Goal: Transaction & Acquisition: Purchase product/service

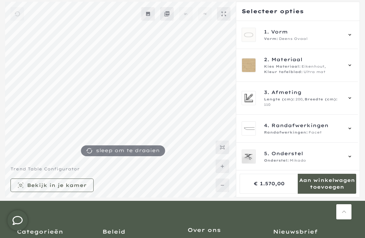
scroll to position [61, 0]
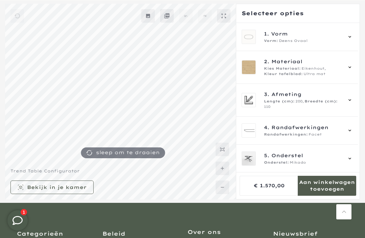
click at [352, 38] on icon at bounding box center [349, 36] width 5 height 5
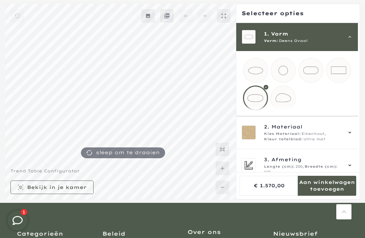
click at [289, 68] on mmq-loader at bounding box center [283, 70] width 24 height 24
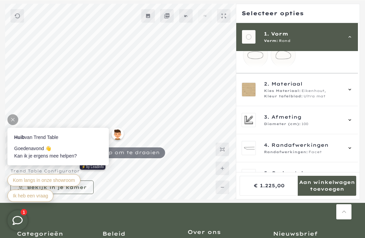
click at [352, 93] on div "2. Materiaal Kies Materiaal: Eikenhout, Kleur tafelblad: Ultra mat" at bounding box center [296, 89] width 111 height 19
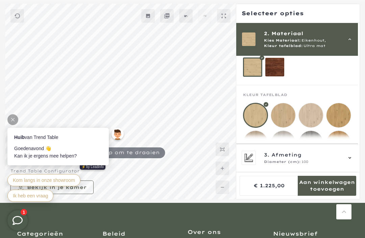
scroll to position [45, 0]
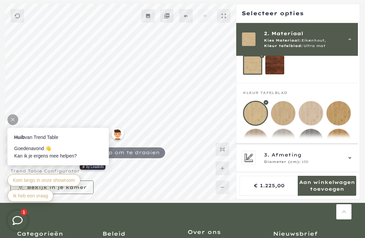
click at [264, 107] on div at bounding box center [255, 113] width 25 height 25
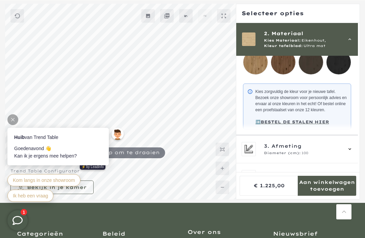
click at [358, 109] on mmq-components-mapper at bounding box center [297, 106] width 122 height 58
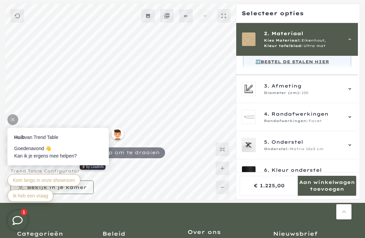
scroll to position [212, 0]
click at [352, 91] on icon at bounding box center [349, 88] width 5 height 5
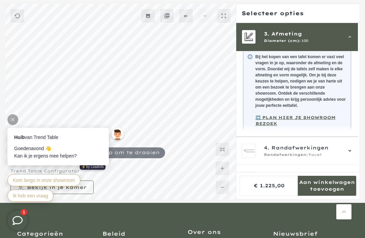
scroll to position [61, 0]
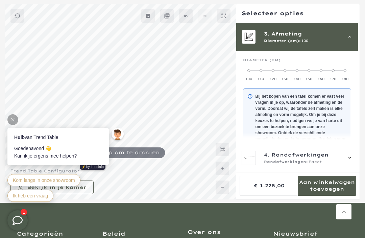
click at [303, 72] on label "140" at bounding box center [297, 75] width 12 height 14
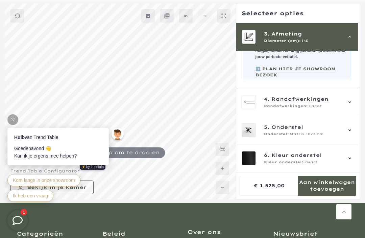
scroll to position [149, 0]
click at [356, 125] on div "5. Onderstel Onderstel: Matrix 10x3 cm" at bounding box center [297, 130] width 122 height 28
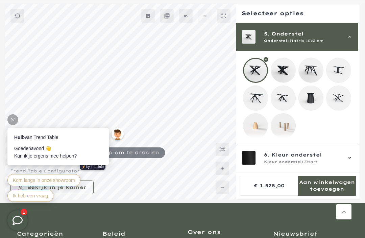
scroll to position [117, 0]
click at [256, 126] on mmq-loader at bounding box center [255, 125] width 24 height 24
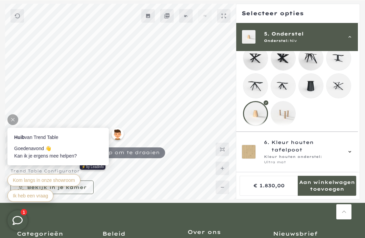
scroll to position [132, 0]
